Goal: Task Accomplishment & Management: Manage account settings

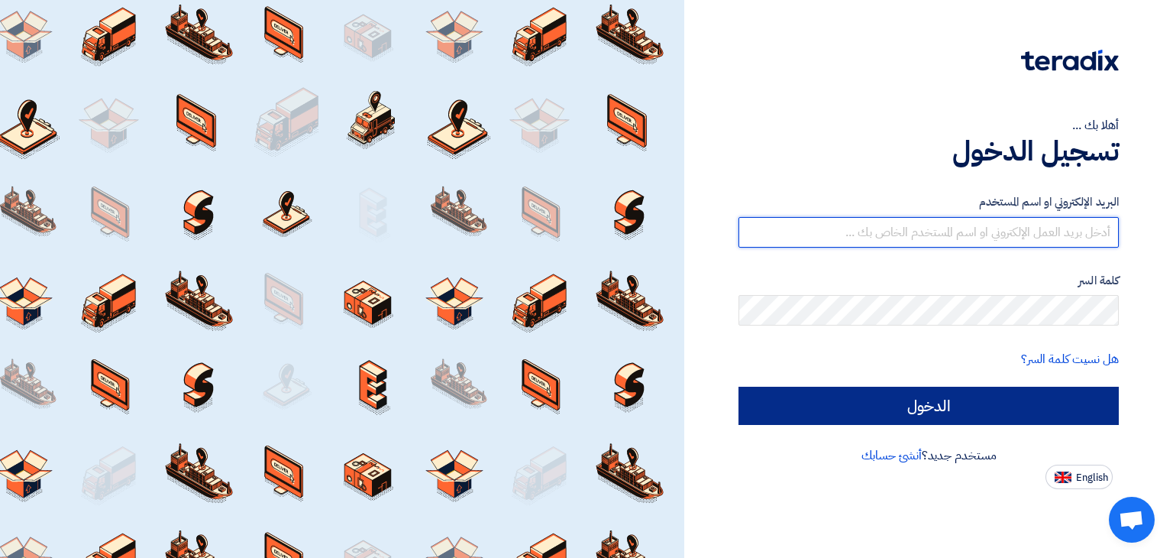
type input "[PERSON_NAME][EMAIL_ADDRESS][DOMAIN_NAME]"
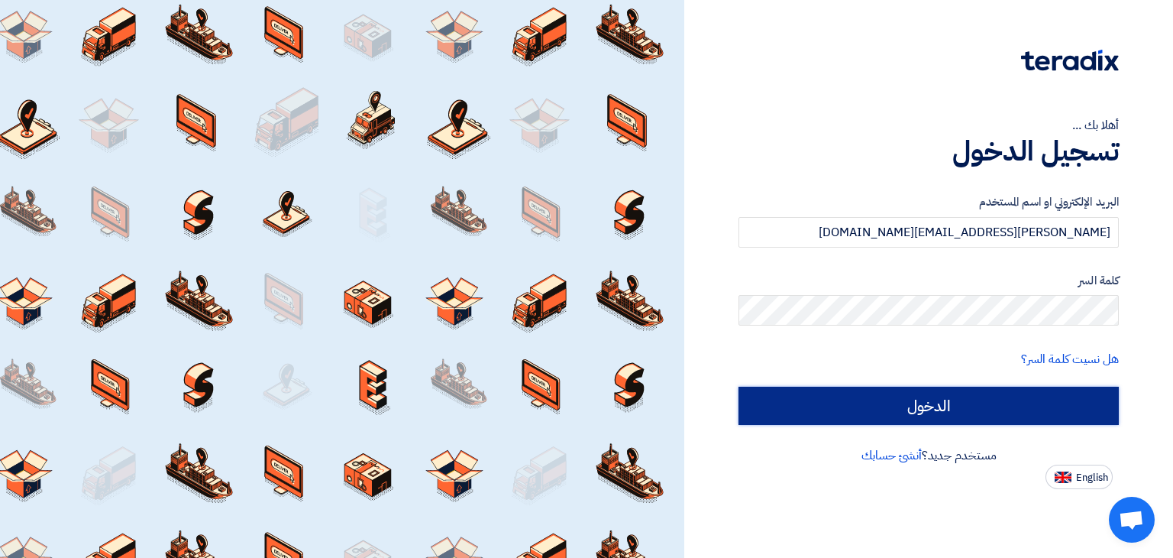
click at [857, 397] on input "الدخول" at bounding box center [929, 405] width 380 height 38
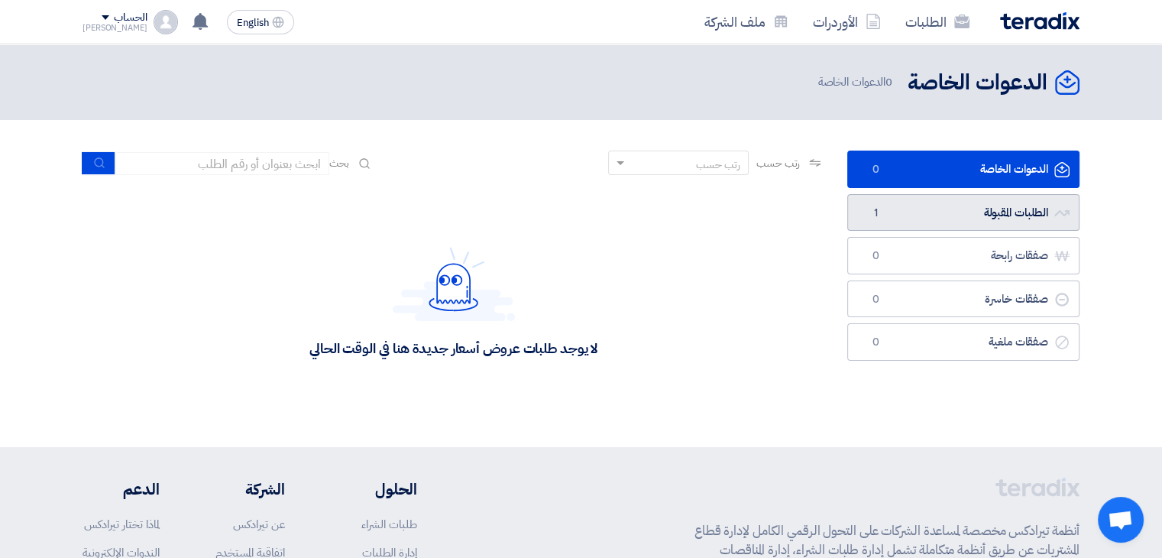
click at [941, 212] on link "الطلبات المقبولة الطلبات المقبولة 1" at bounding box center [963, 212] width 232 height 37
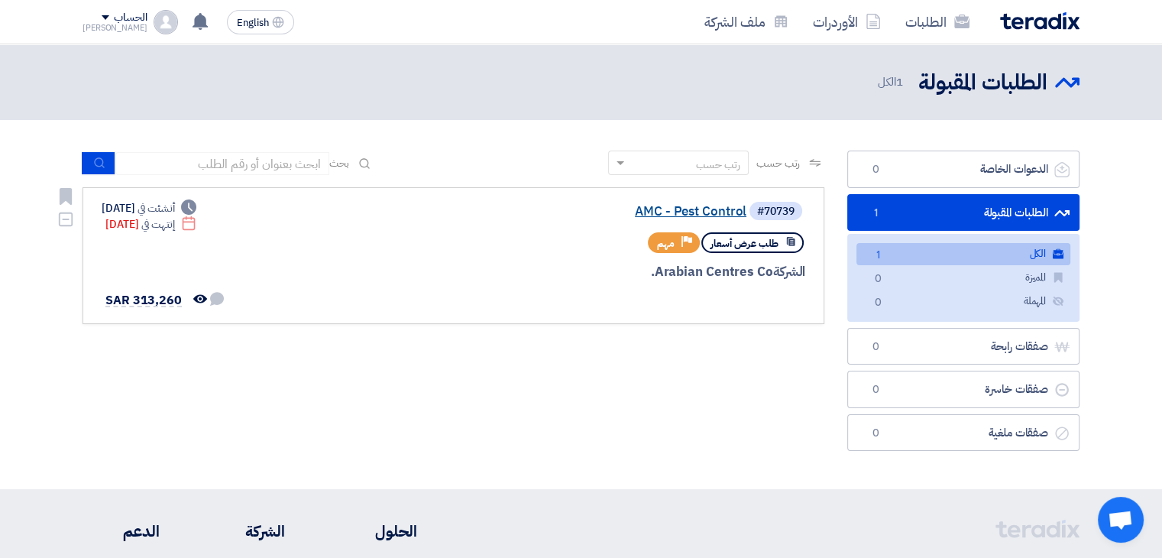
click at [687, 209] on link "AMC - Pest Control" at bounding box center [594, 212] width 306 height 14
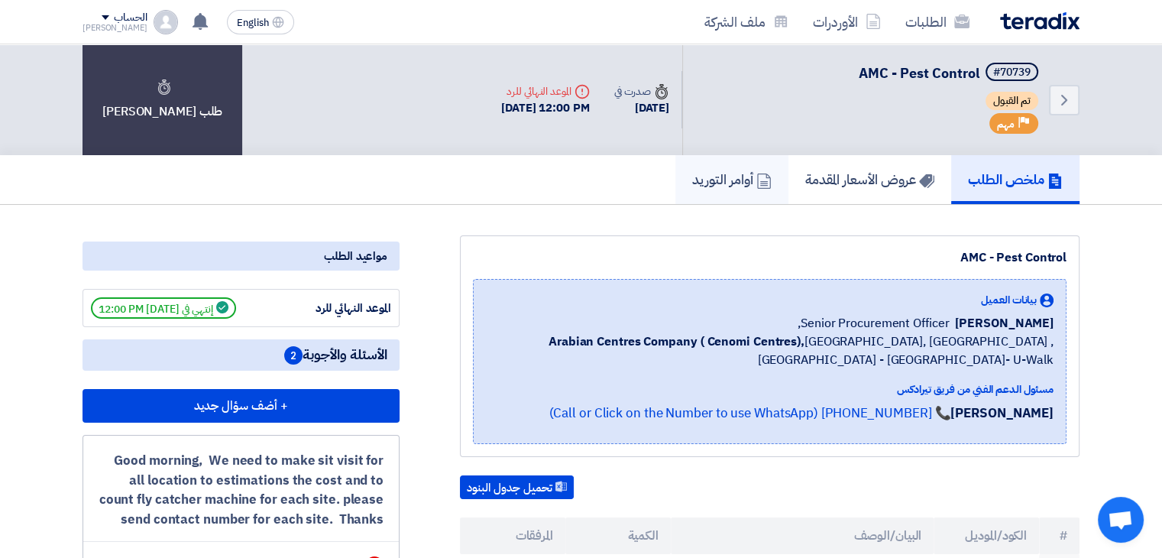
click at [726, 179] on h5 "أوامر التوريد" at bounding box center [731, 179] width 79 height 18
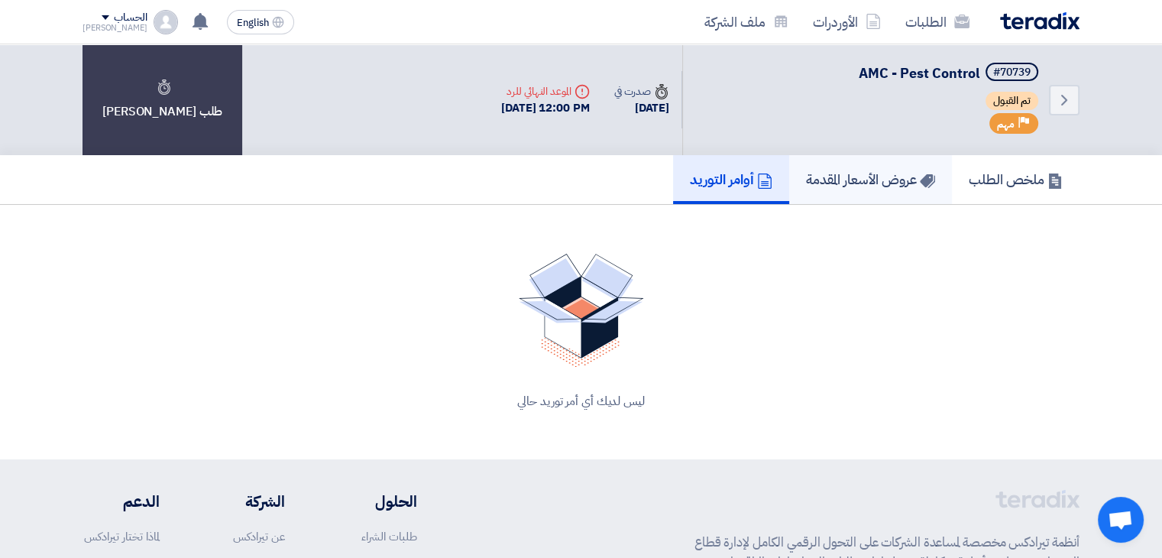
click at [842, 177] on h5 "عروض الأسعار المقدمة" at bounding box center [870, 179] width 129 height 18
